Goal: Navigation & Orientation: Find specific page/section

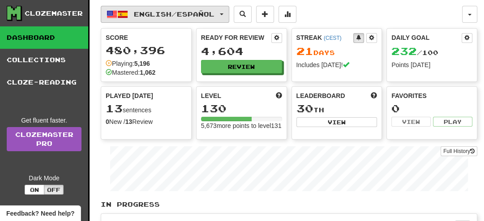
click at [154, 6] on button "English / Español" at bounding box center [165, 14] width 128 height 17
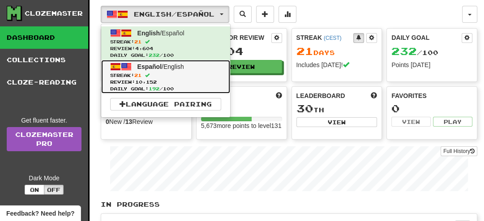
click at [153, 70] on link "Español / English Streak: 21 Review: 10,152 Daily Goal: 192 / 100" at bounding box center [165, 77] width 129 height 34
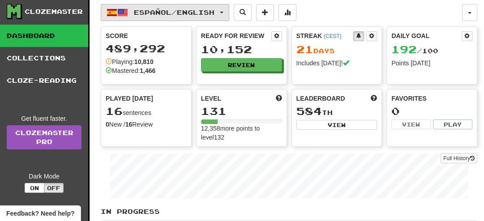
click at [164, 9] on span "Español / English" at bounding box center [174, 13] width 81 height 8
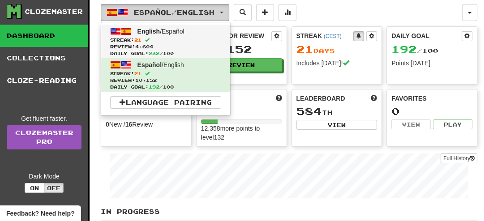
scroll to position [2, 0]
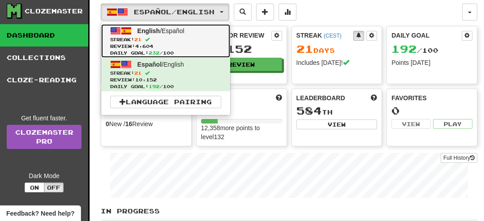
click at [149, 40] on span at bounding box center [147, 39] width 4 height 4
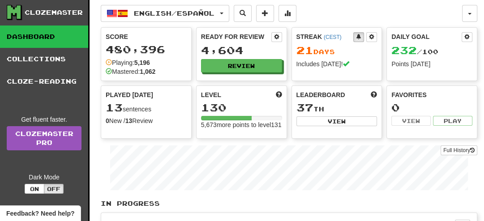
scroll to position [1, 0]
